Goal: Information Seeking & Learning: Understand process/instructions

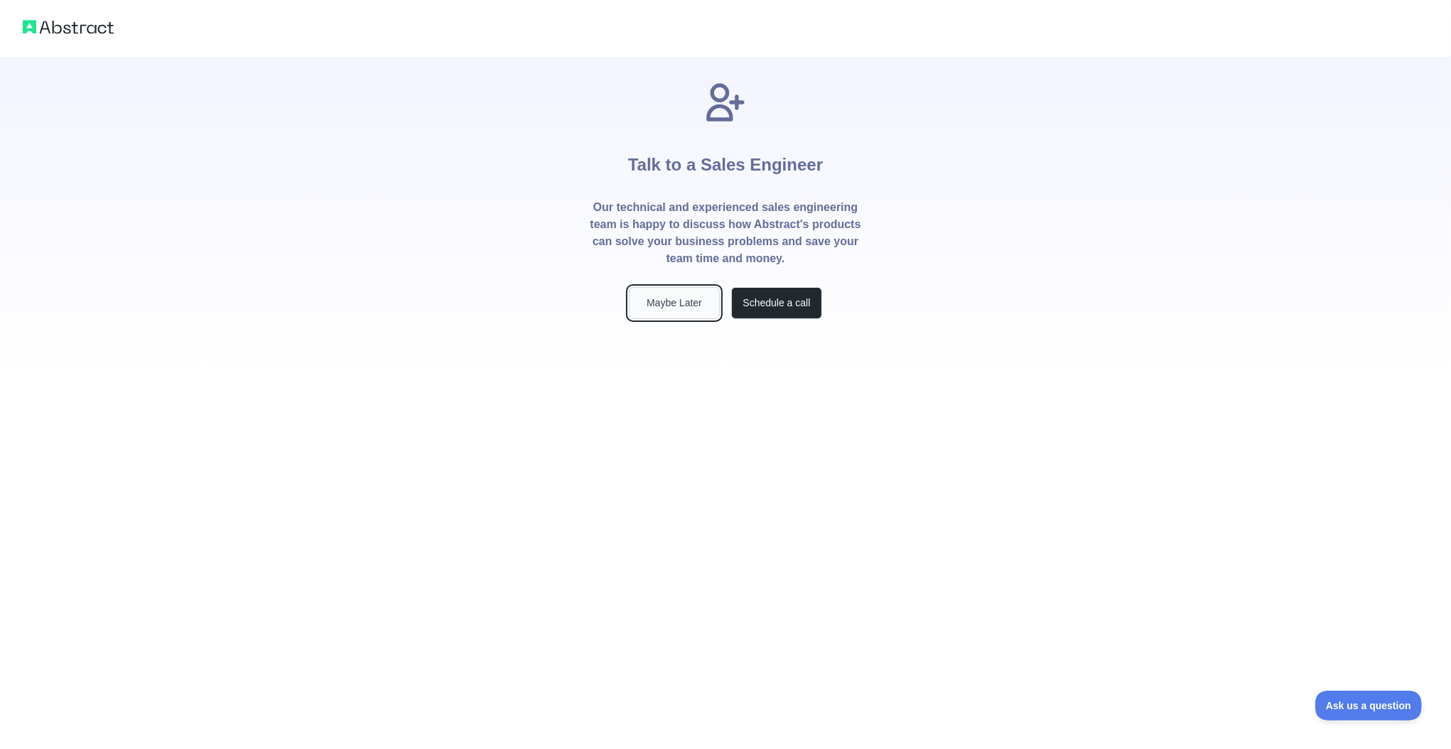
click at [687, 311] on button "Maybe Later" at bounding box center [674, 303] width 91 height 32
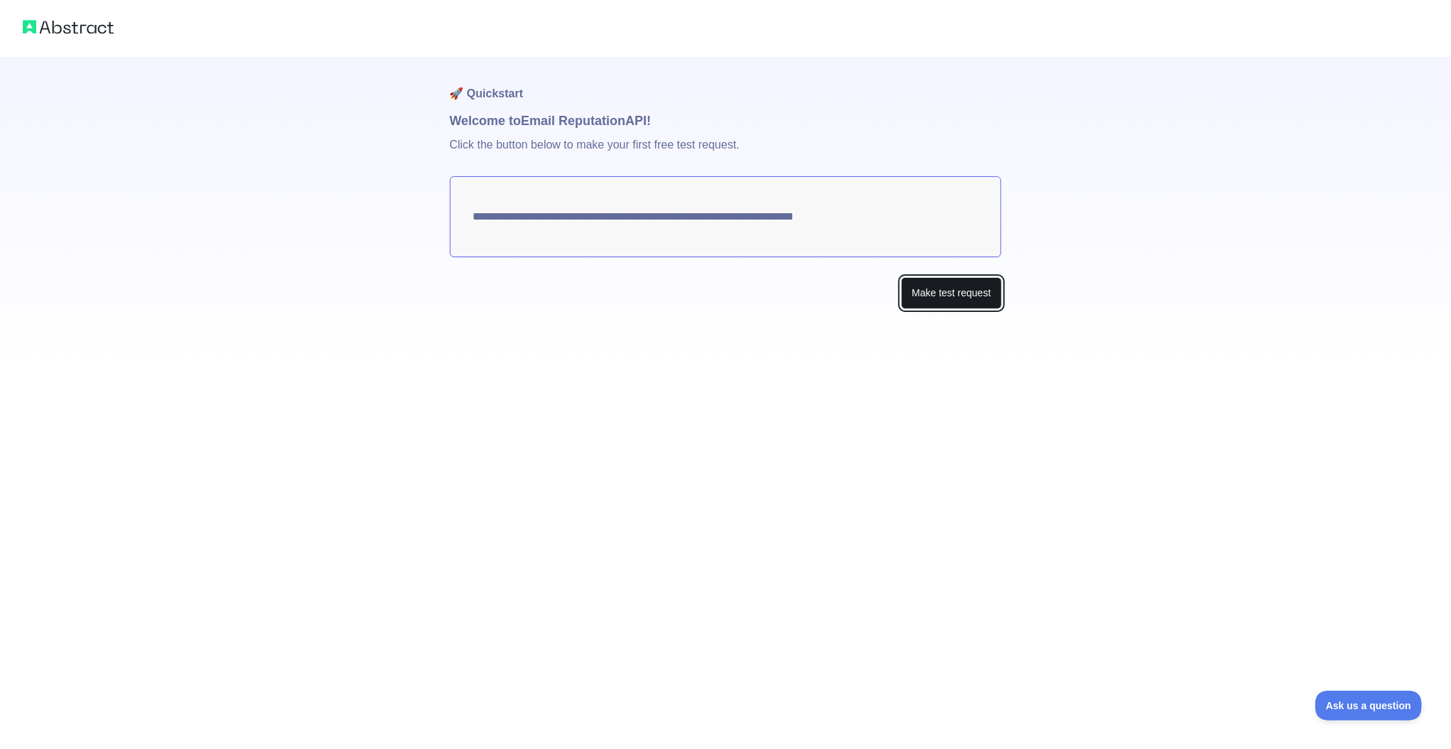
click at [943, 287] on button "Make test request" at bounding box center [951, 293] width 100 height 32
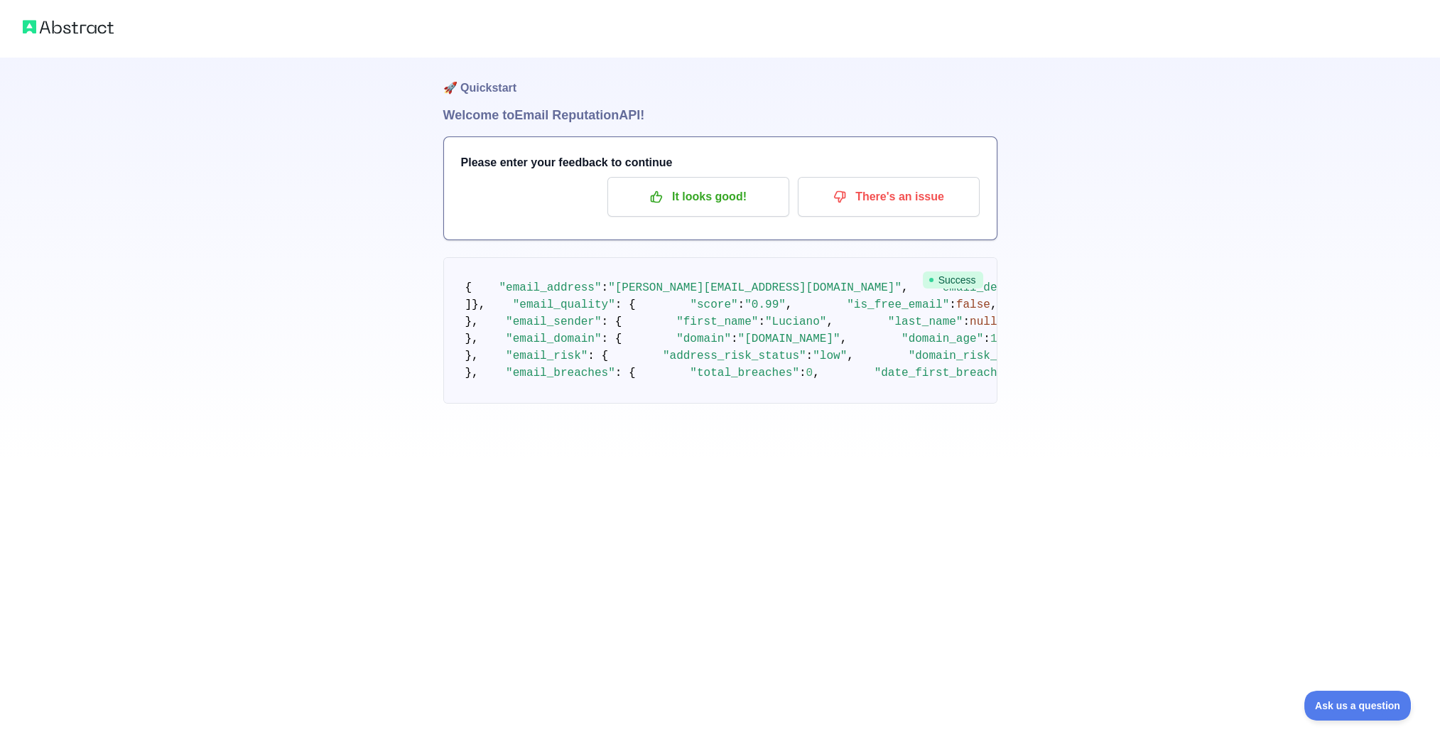
scroll to position [142, 0]
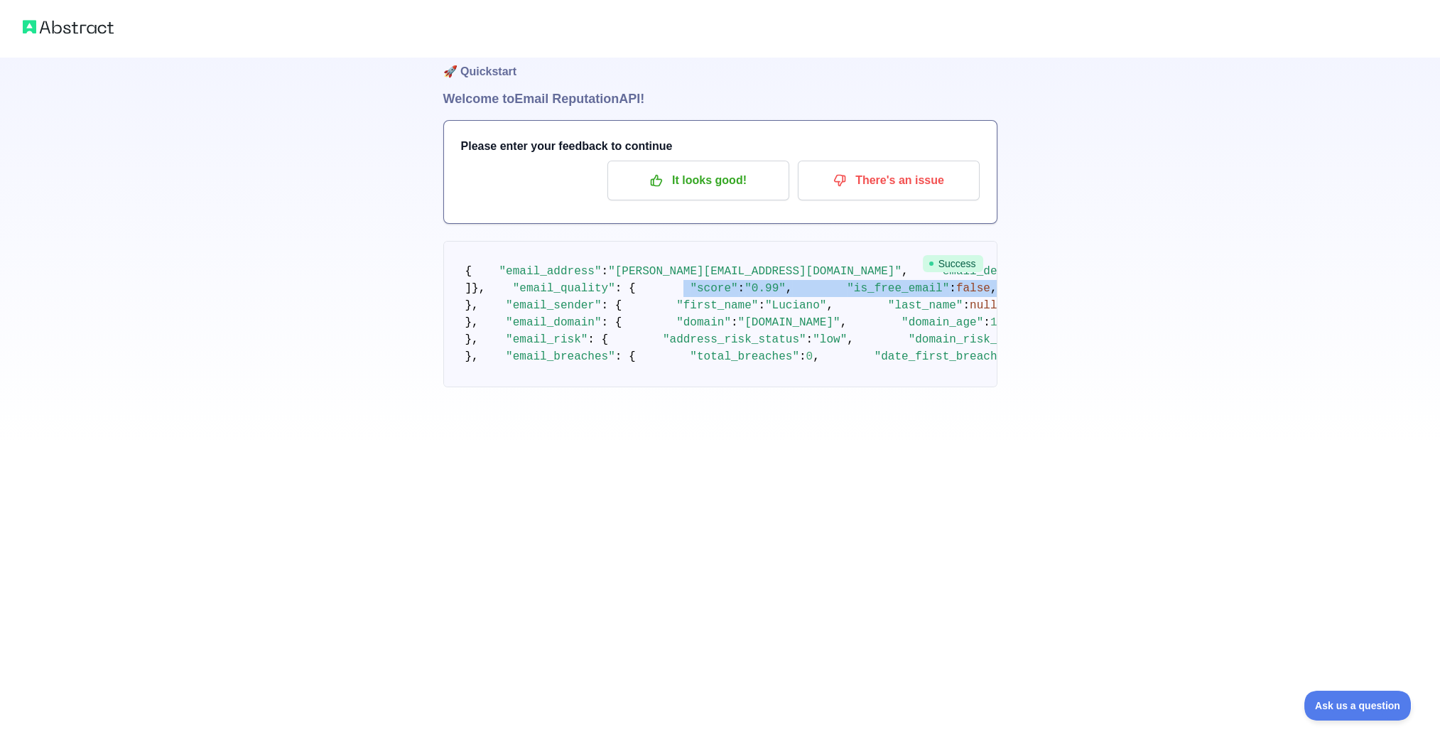
drag, startPoint x: 510, startPoint y: 447, endPoint x: 785, endPoint y: 451, distance: 274.3
click at [782, 387] on pre "{ "email_address" : "[EMAIL_ADDRESS][DOMAIN_NAME]" , "email_deliverability" : {…" at bounding box center [720, 314] width 554 height 146
drag, startPoint x: 508, startPoint y: 499, endPoint x: 760, endPoint y: 532, distance: 253.8
click at [760, 387] on pre "{ "email_address" : "[EMAIL_ADDRESS][DOMAIN_NAME]" , "email_deliverability" : {…" at bounding box center [720, 314] width 554 height 146
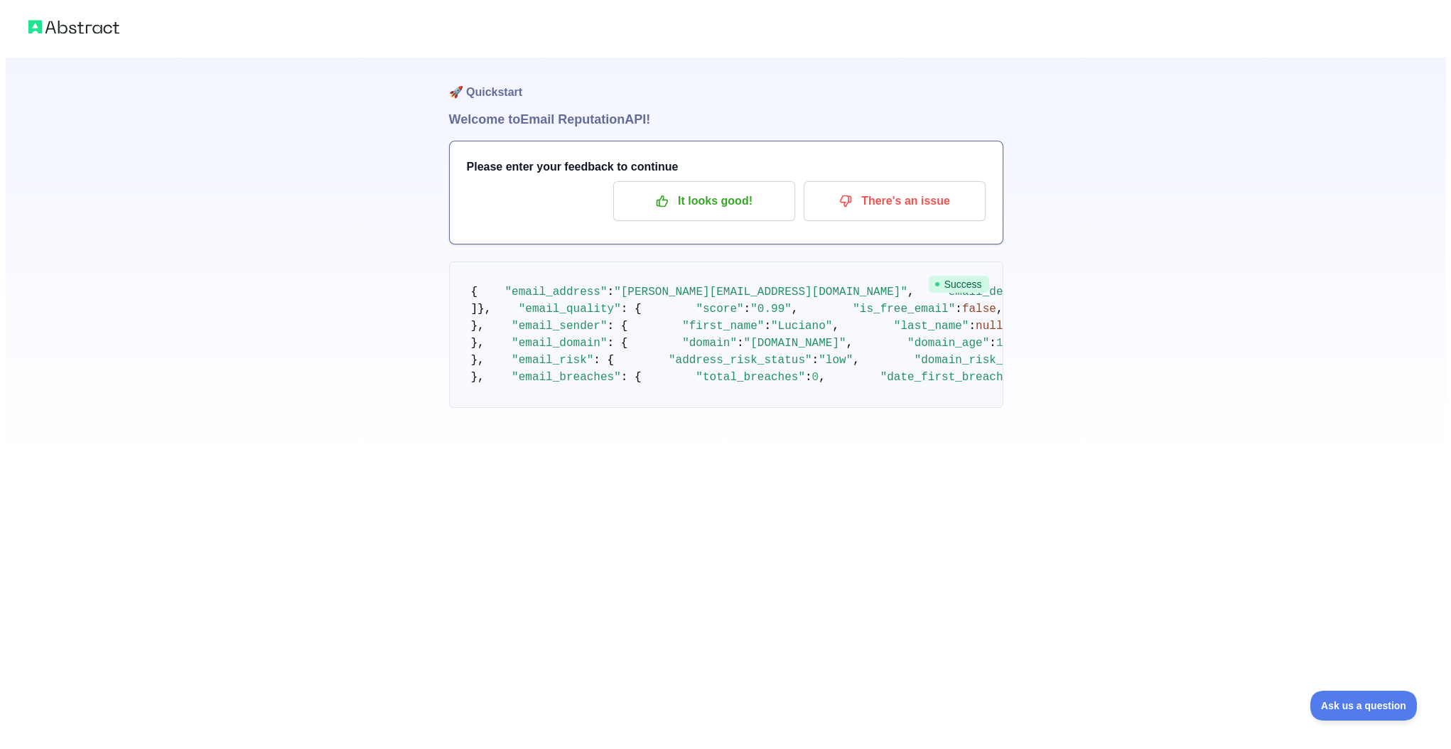
scroll to position [0, 0]
click at [711, 198] on p "It looks good!" at bounding box center [698, 202] width 161 height 24
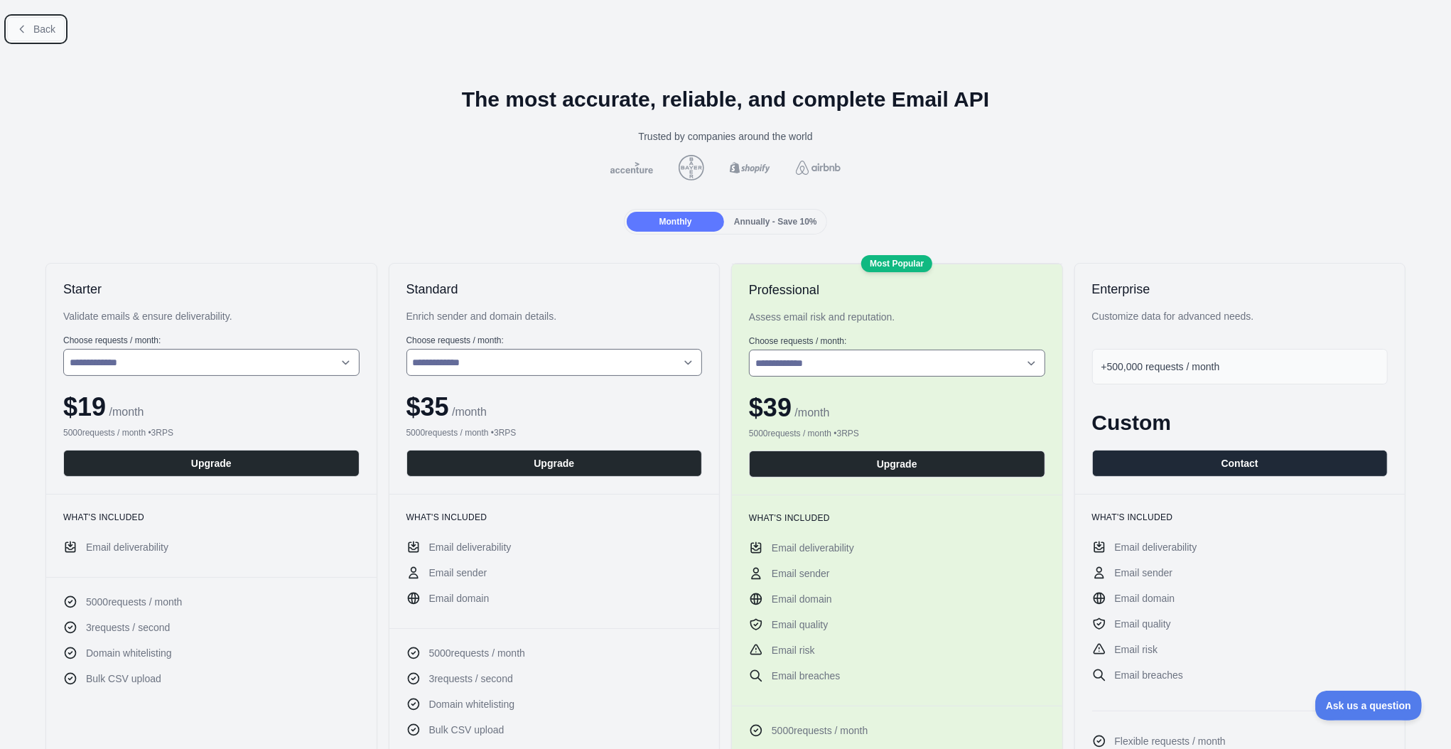
click at [61, 23] on button "Back" at bounding box center [36, 29] width 58 height 24
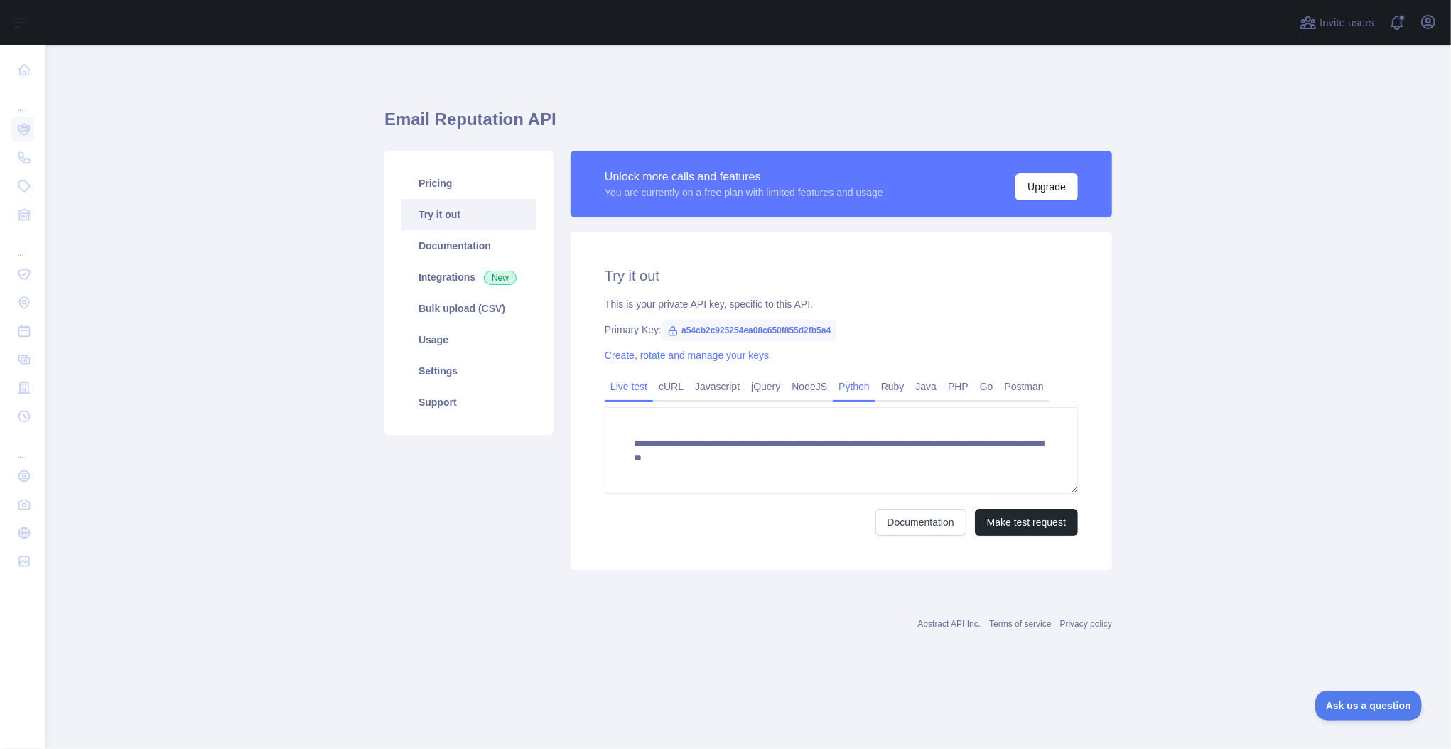
drag, startPoint x: 876, startPoint y: 389, endPoint x: 851, endPoint y: 392, distance: 24.3
click at [876, 389] on link "Ruby" at bounding box center [893, 386] width 35 height 23
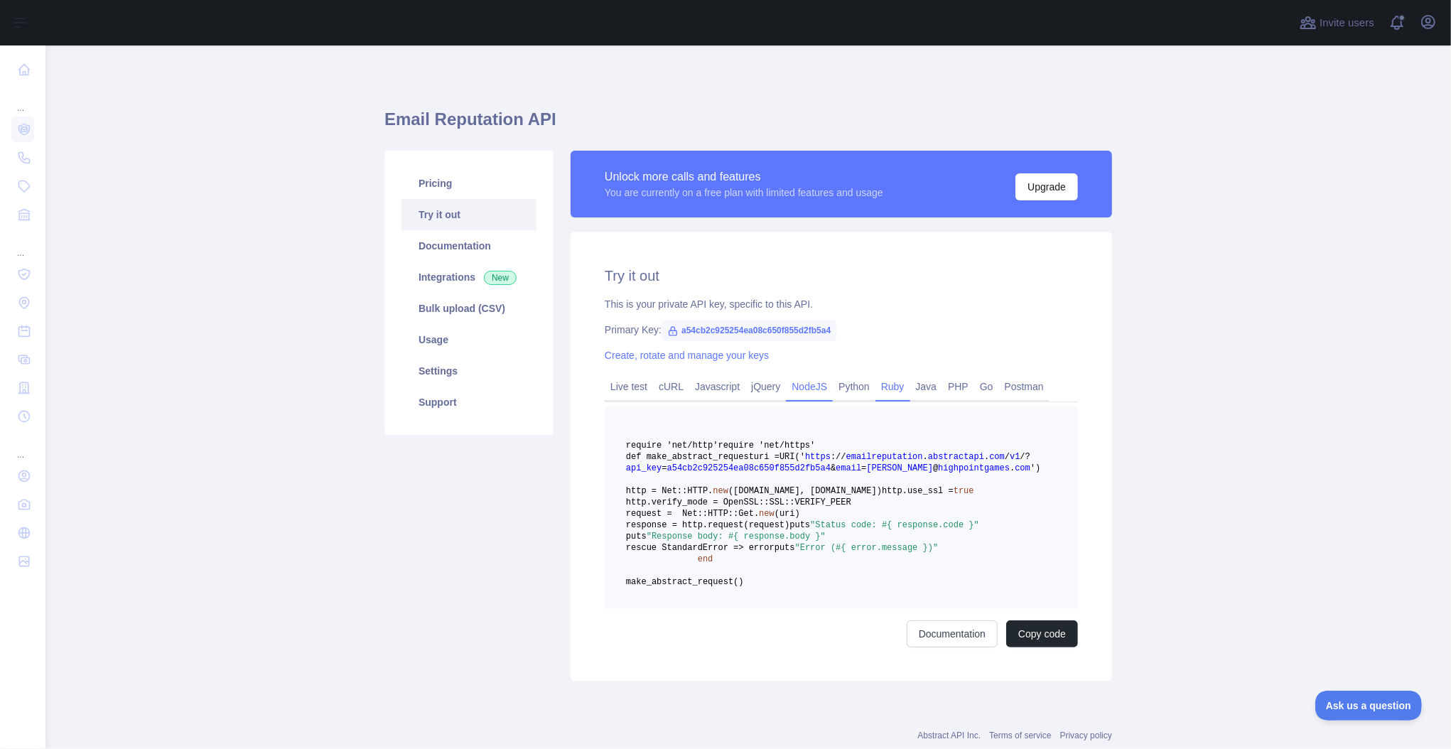
click at [807, 394] on link "NodeJS" at bounding box center [809, 386] width 47 height 23
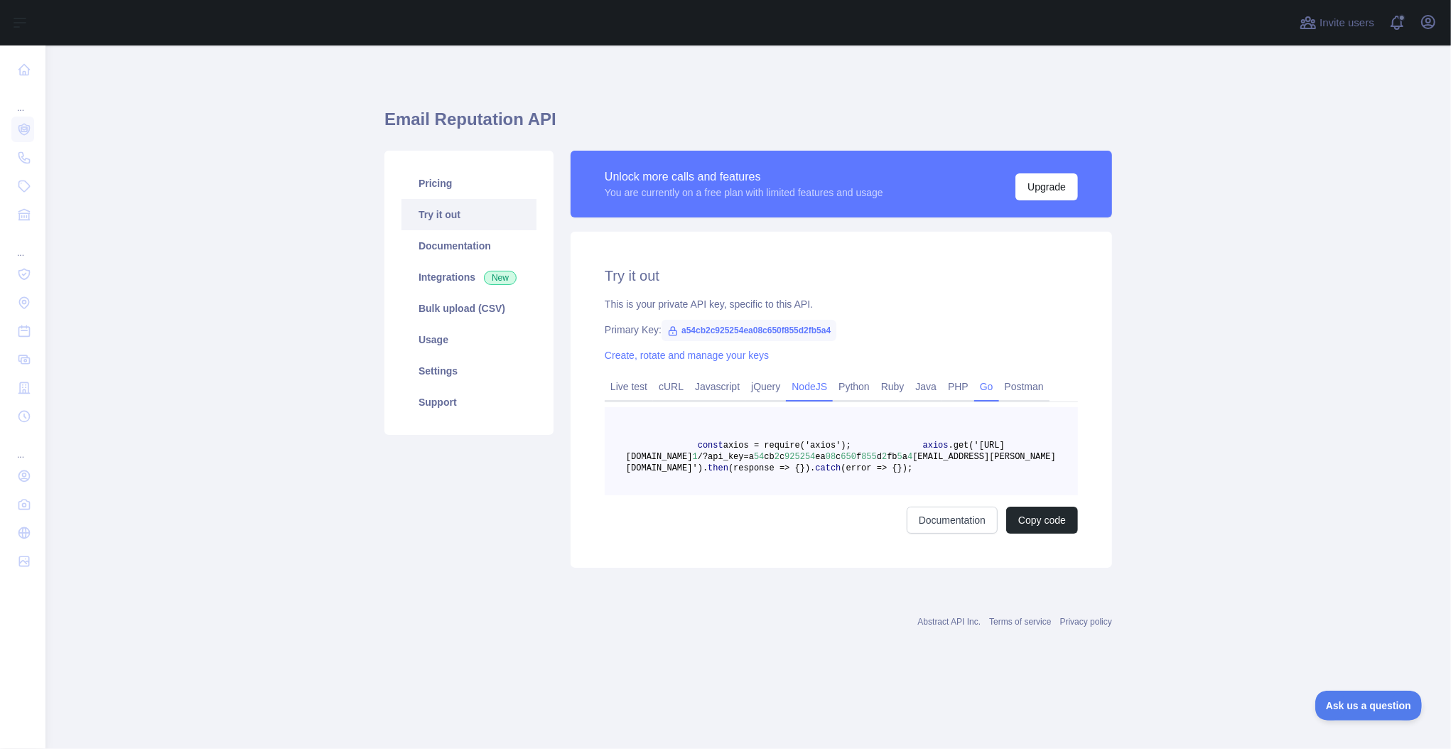
click at [964, 384] on link "PHP" at bounding box center [958, 386] width 32 height 23
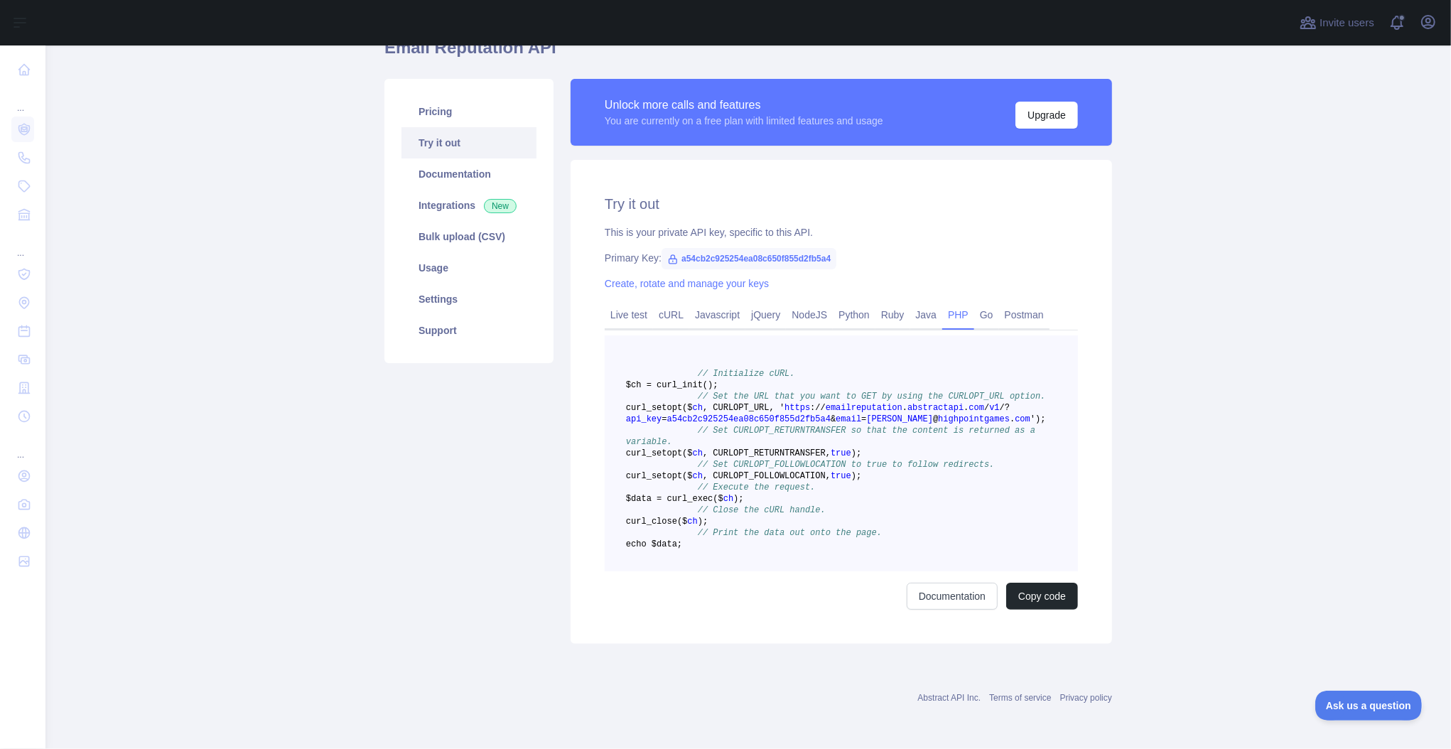
scroll to position [140, 0]
drag, startPoint x: 671, startPoint y: 308, endPoint x: 874, endPoint y: 534, distance: 303.9
click at [874, 534] on pre "// Initialize cURL. $ch = curl _init() ; // Set the URL that you want to GET by…" at bounding box center [841, 453] width 473 height 236
copy code "// Initialize cURL. $ch = curl _init() ; // Set the URL that you want to GET by…"
click at [642, 303] on link "Live test" at bounding box center [629, 314] width 48 height 23
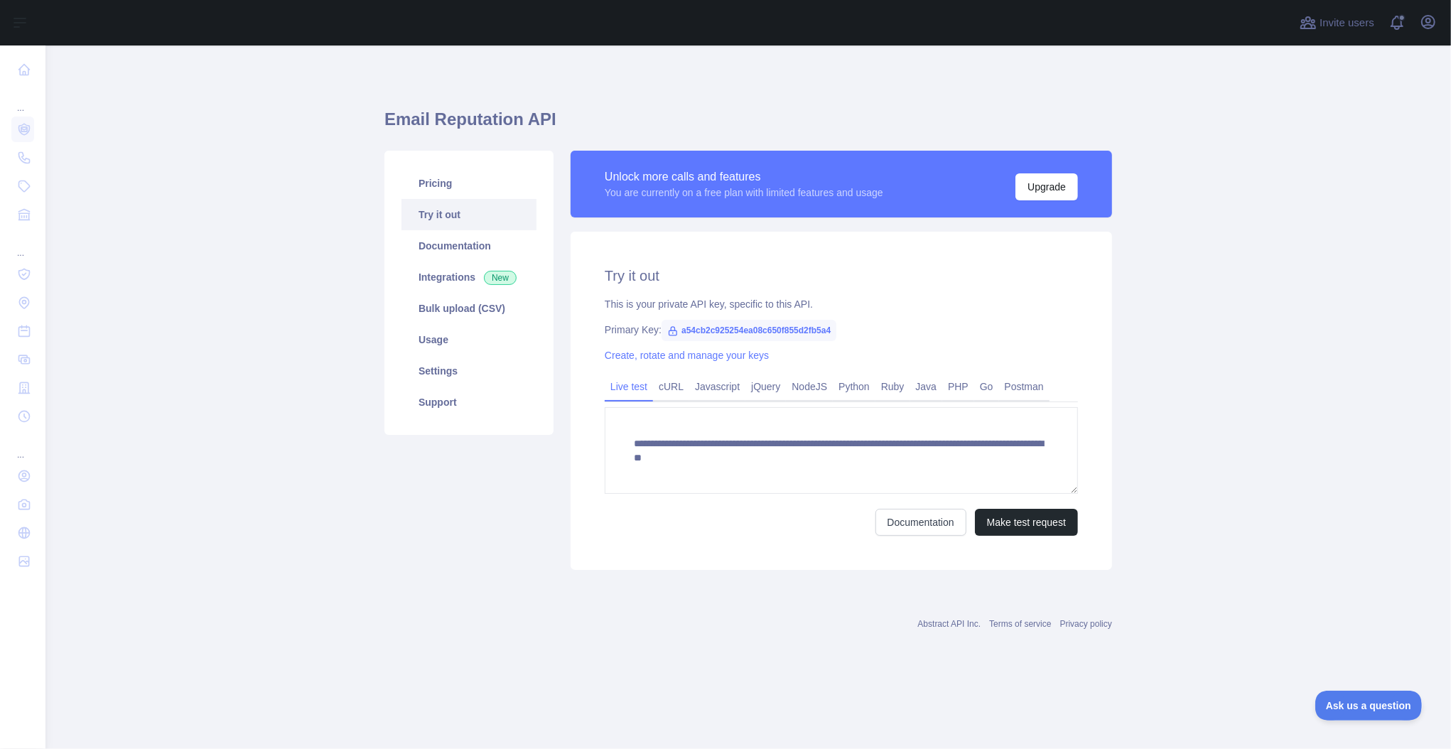
scroll to position [0, 0]
click at [434, 234] on link "Documentation" at bounding box center [469, 245] width 135 height 31
